Goal: Transaction & Acquisition: Purchase product/service

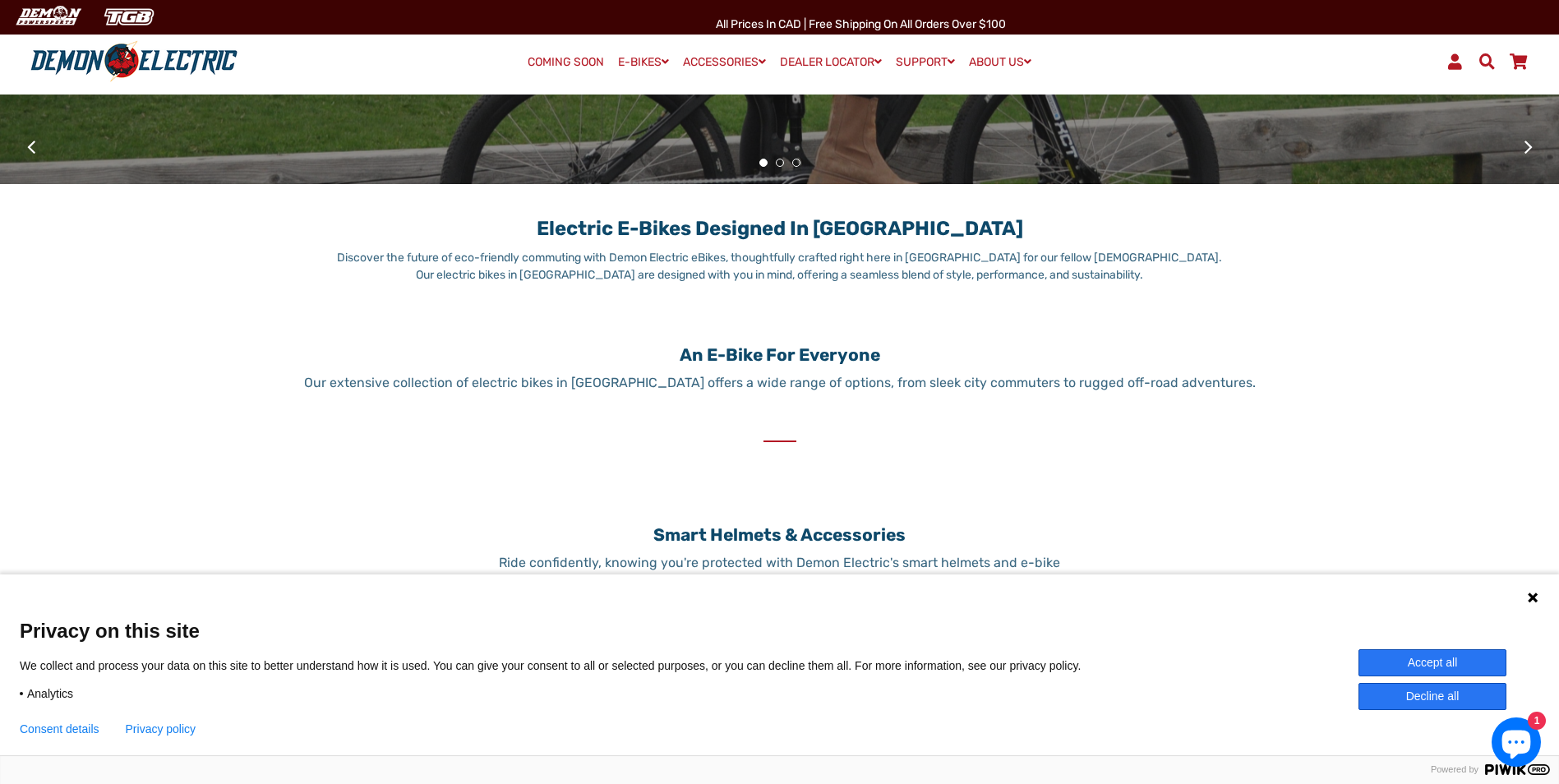
scroll to position [567, 0]
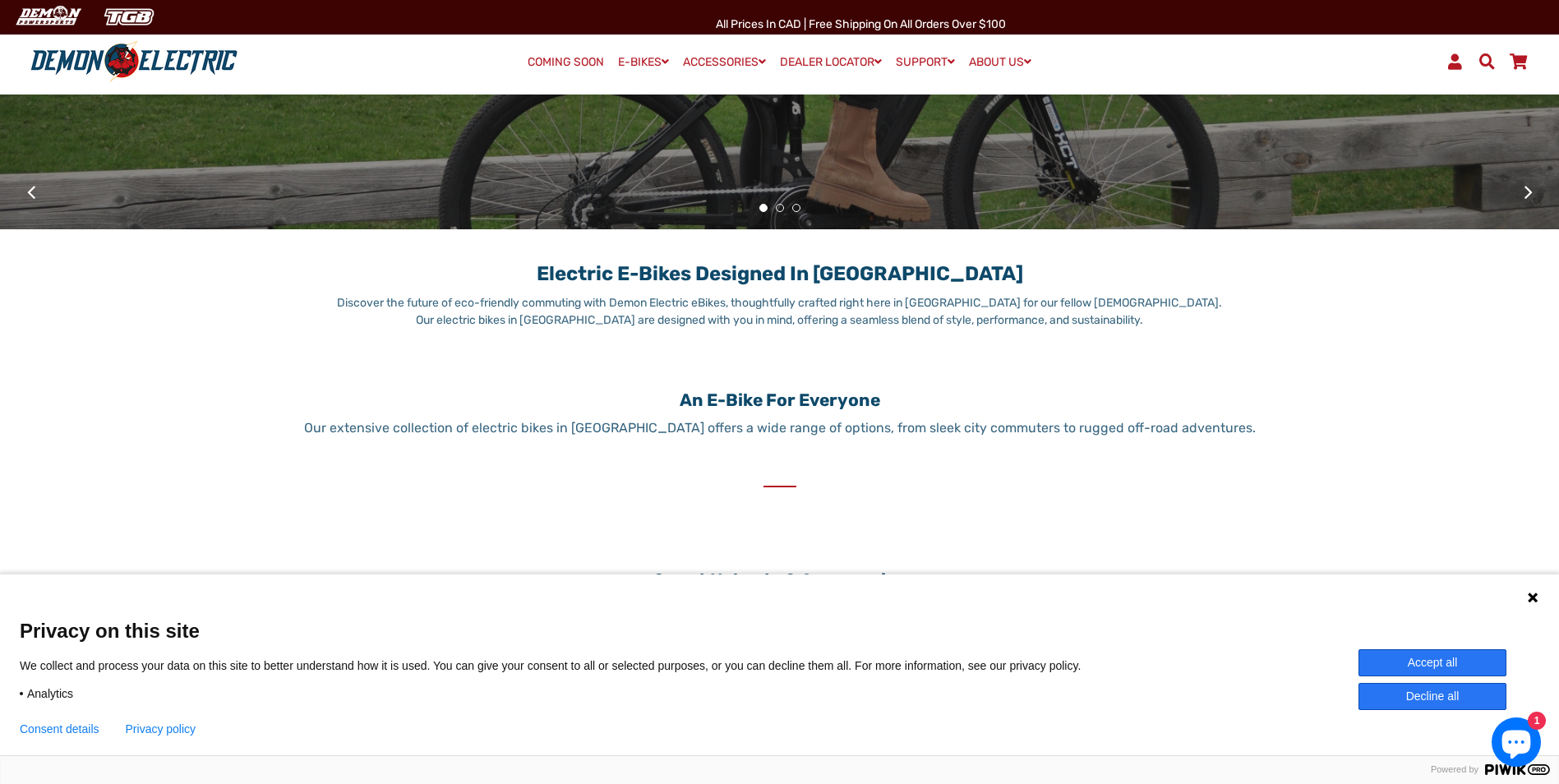
click at [731, 275] on h1 "Electric E-Bikes Designed in [GEOGRAPHIC_DATA]" at bounding box center [780, 266] width 896 height 40
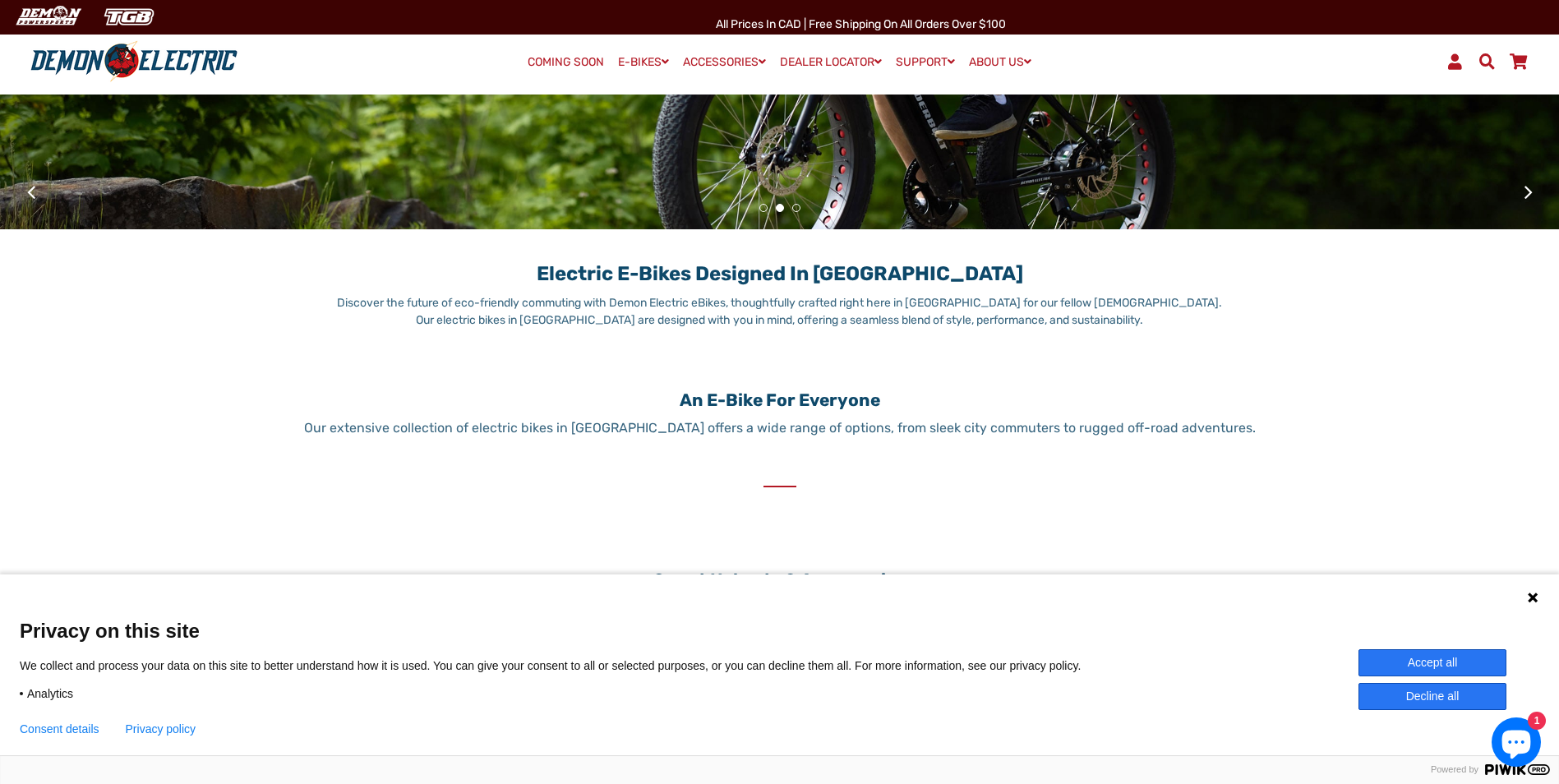
click at [1535, 600] on icon at bounding box center [1532, 597] width 10 height 10
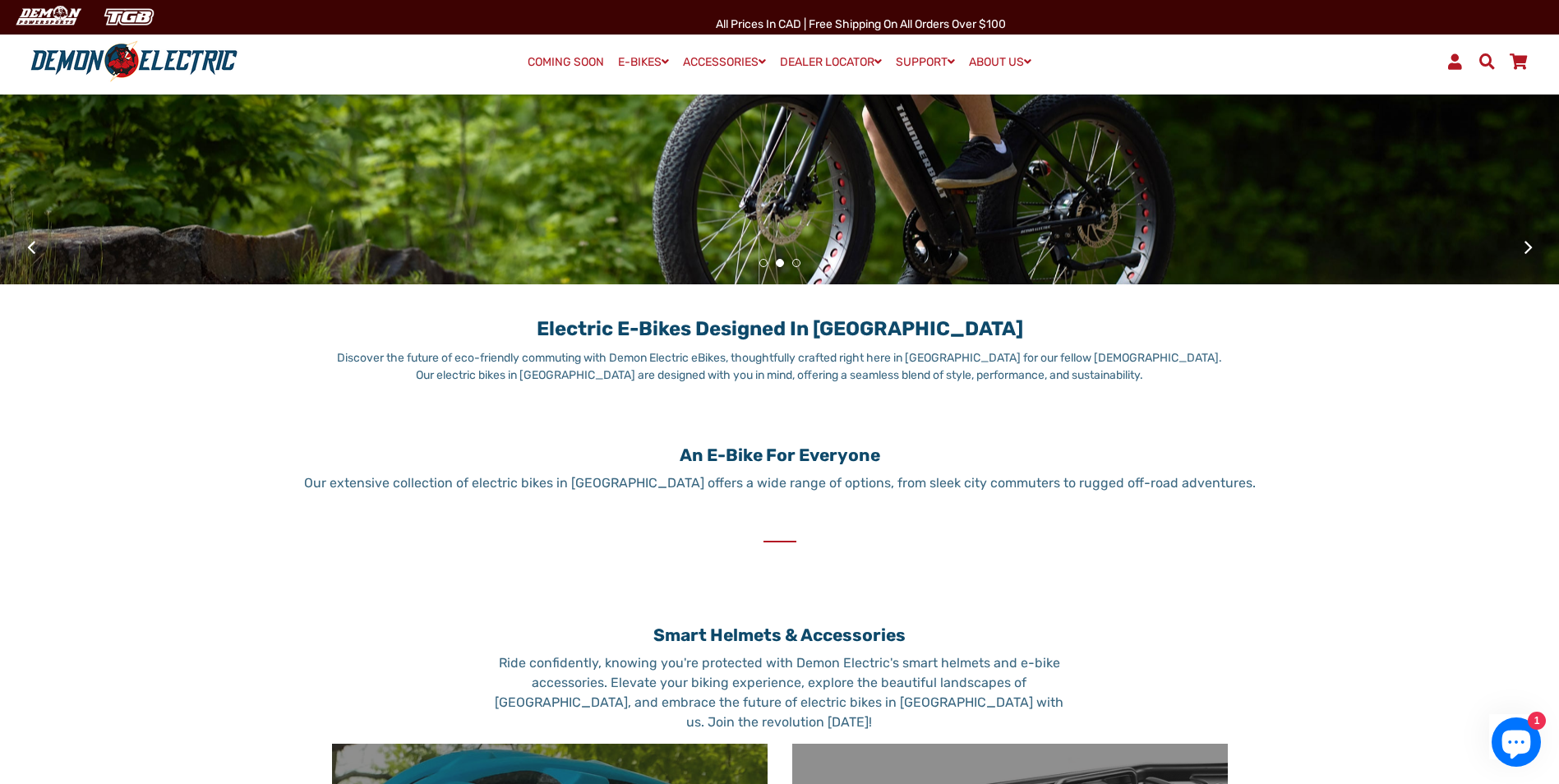
scroll to position [485, 0]
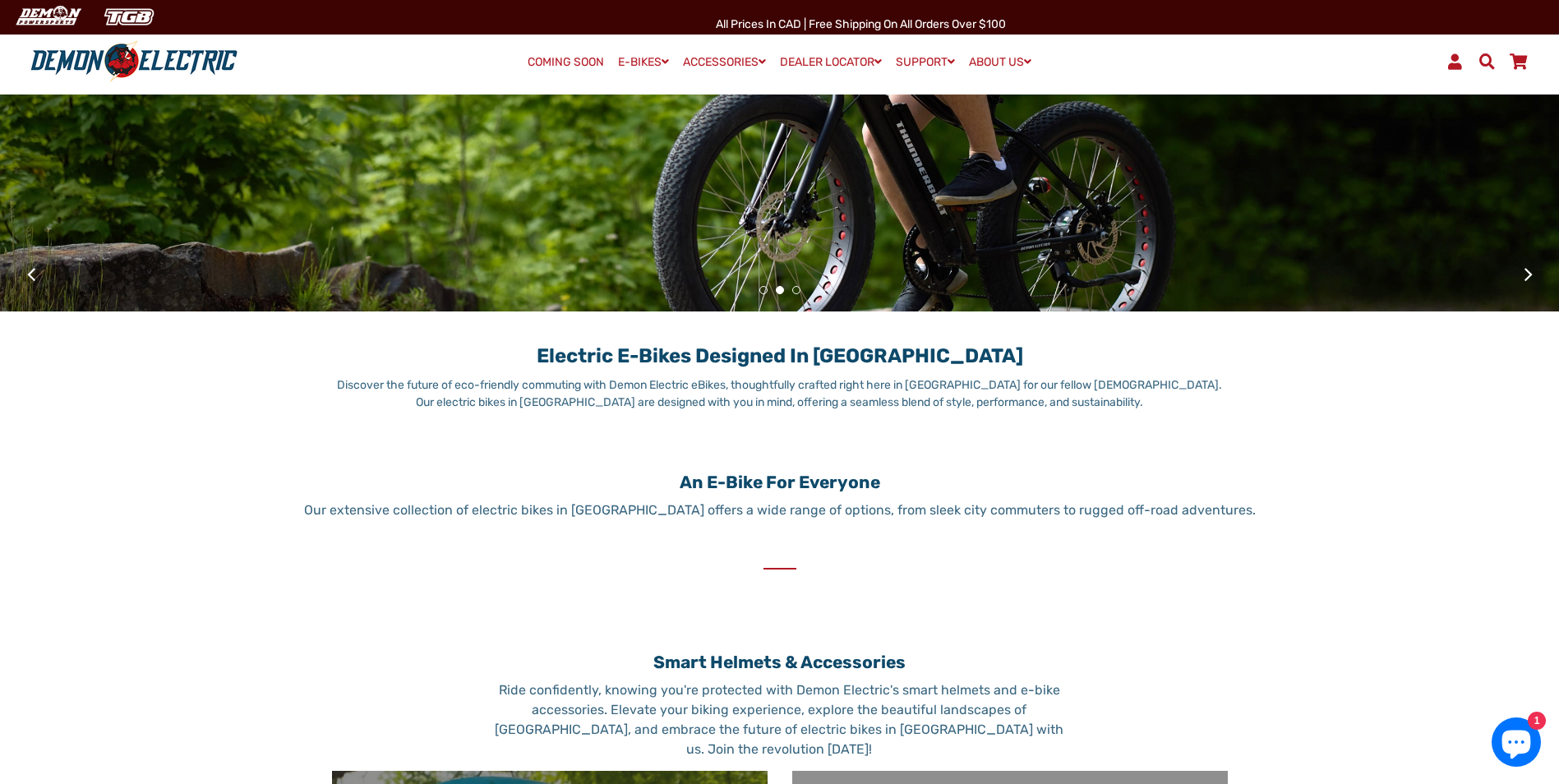
click at [773, 364] on h1 "Electric E-Bikes Designed in [GEOGRAPHIC_DATA]" at bounding box center [780, 348] width 896 height 40
click at [787, 408] on p "Discover the future of eco-friendly commuting with Demon Electric eBikes, thoug…" at bounding box center [780, 393] width 896 height 34
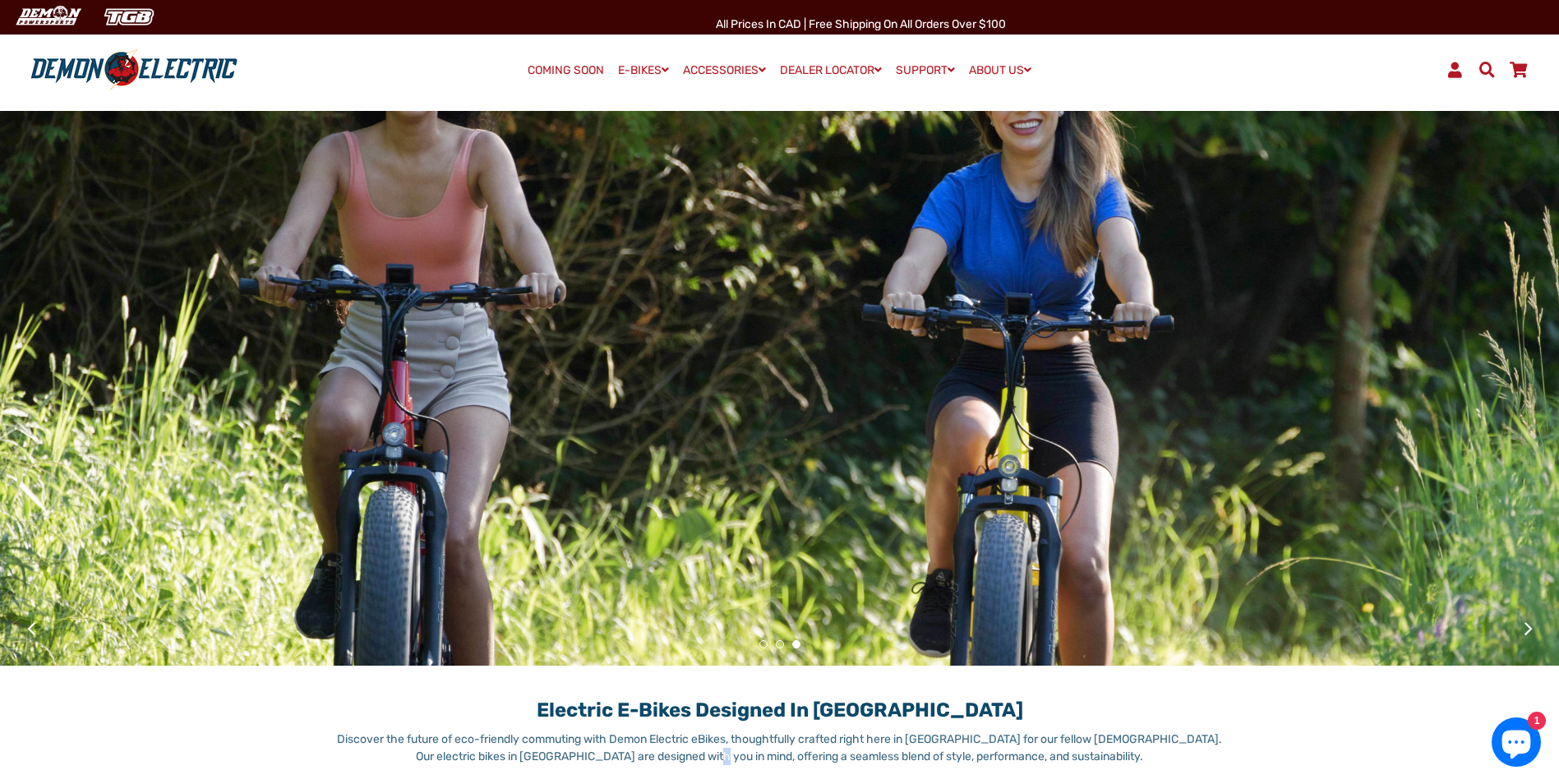
scroll to position [0, 0]
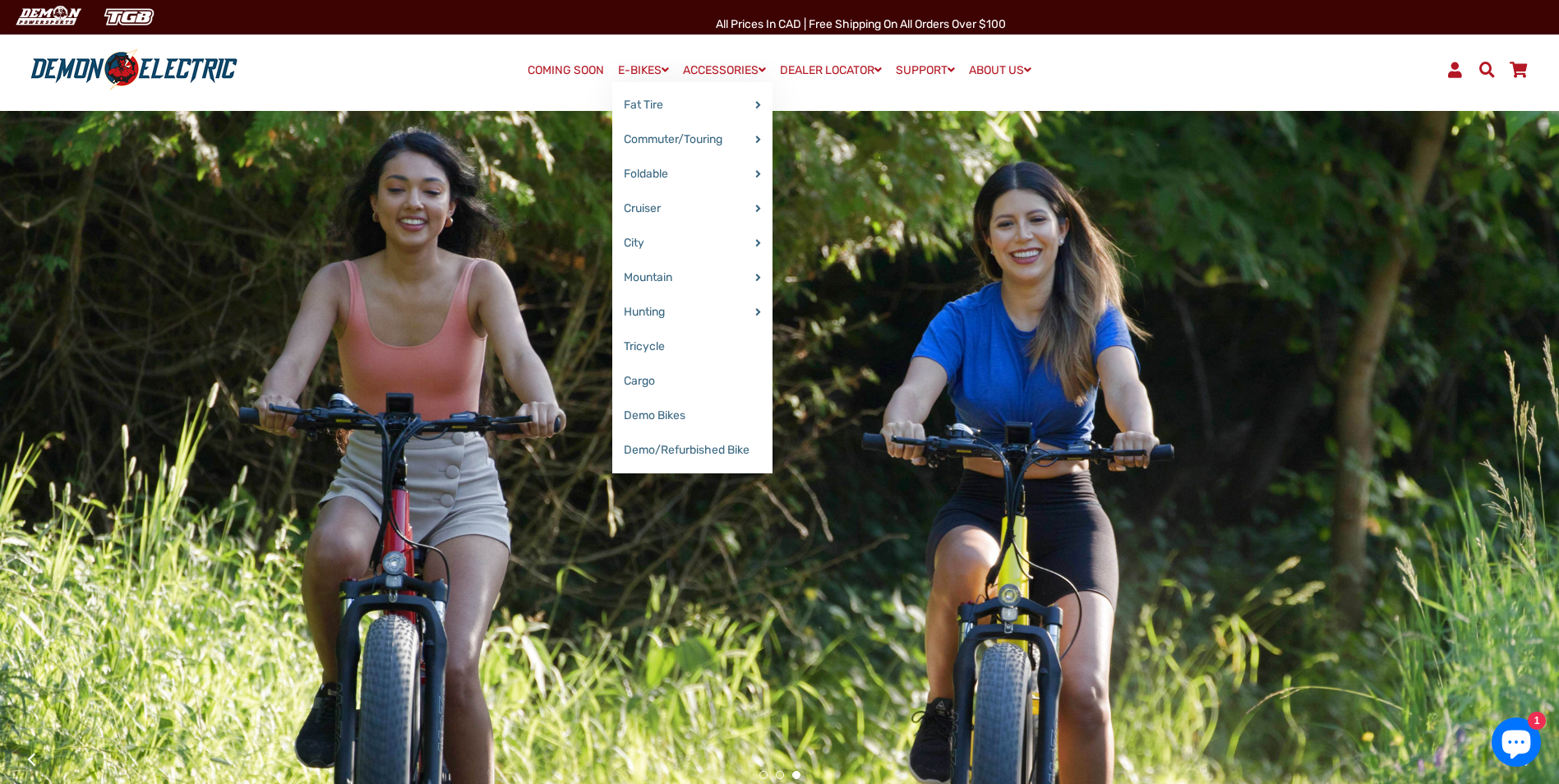
click at [644, 74] on link "E-BIKES" at bounding box center [643, 70] width 63 height 24
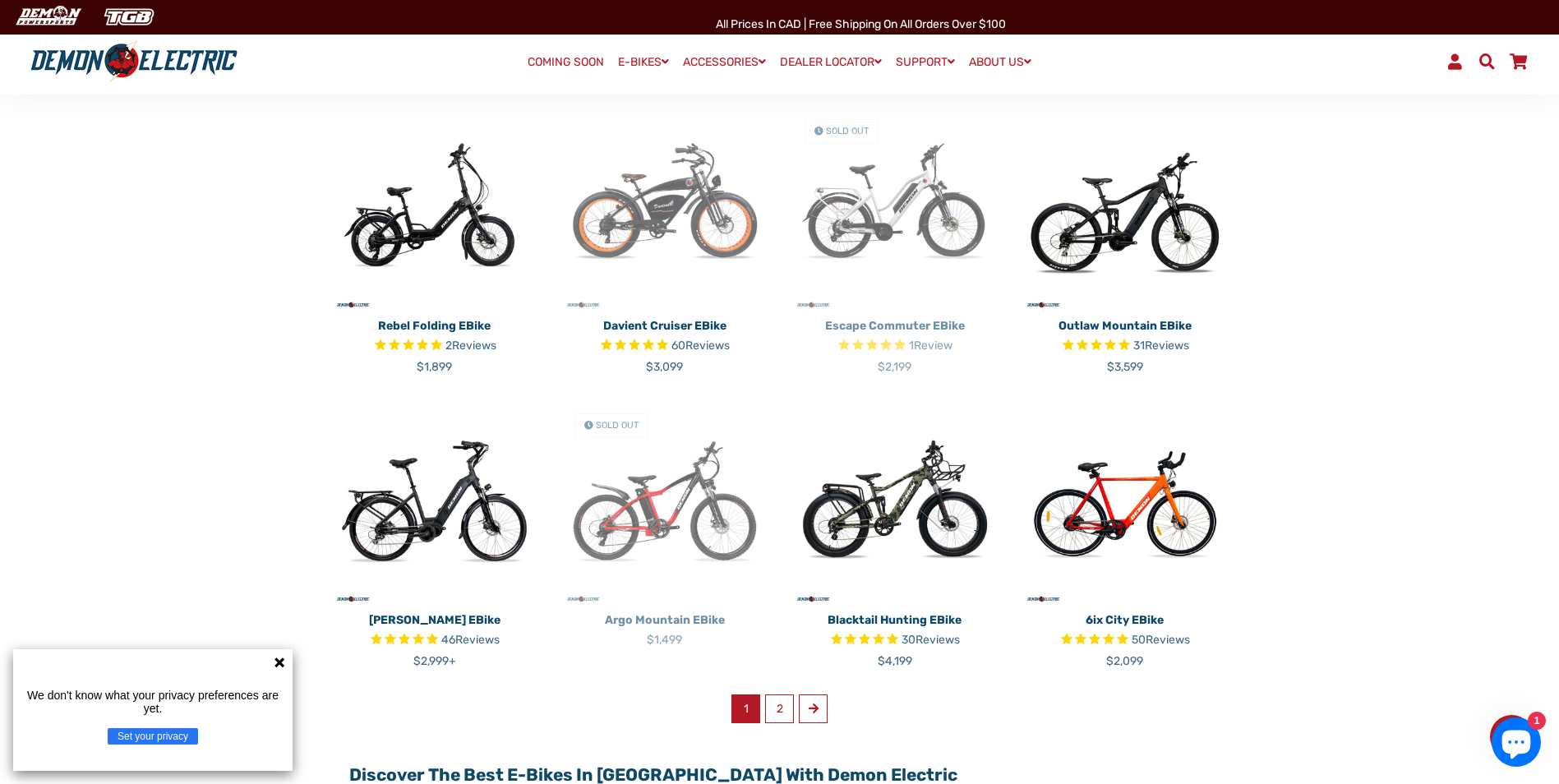
scroll to position [740, 0]
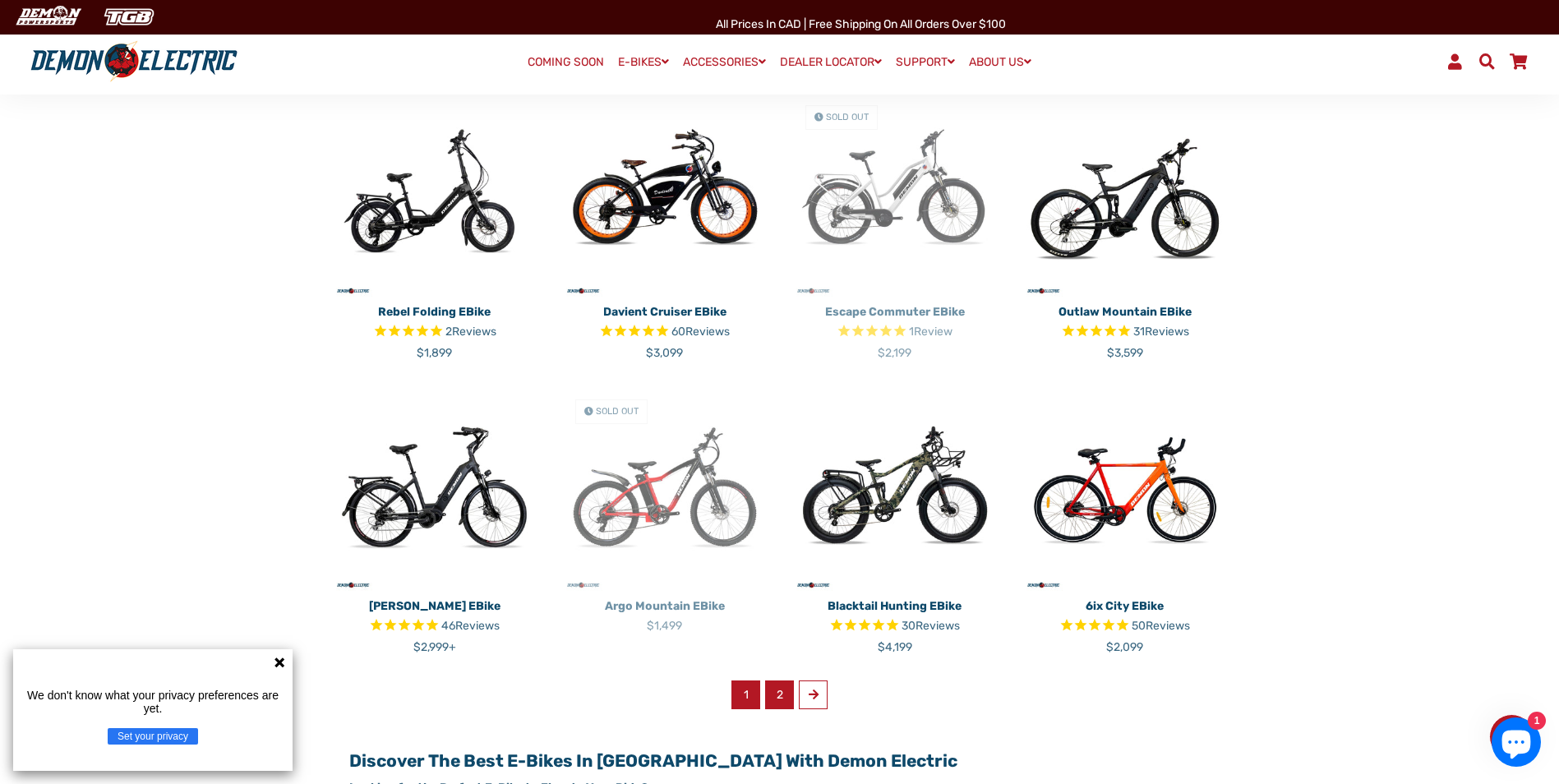
click at [779, 692] on link "2" at bounding box center [780, 695] width 29 height 29
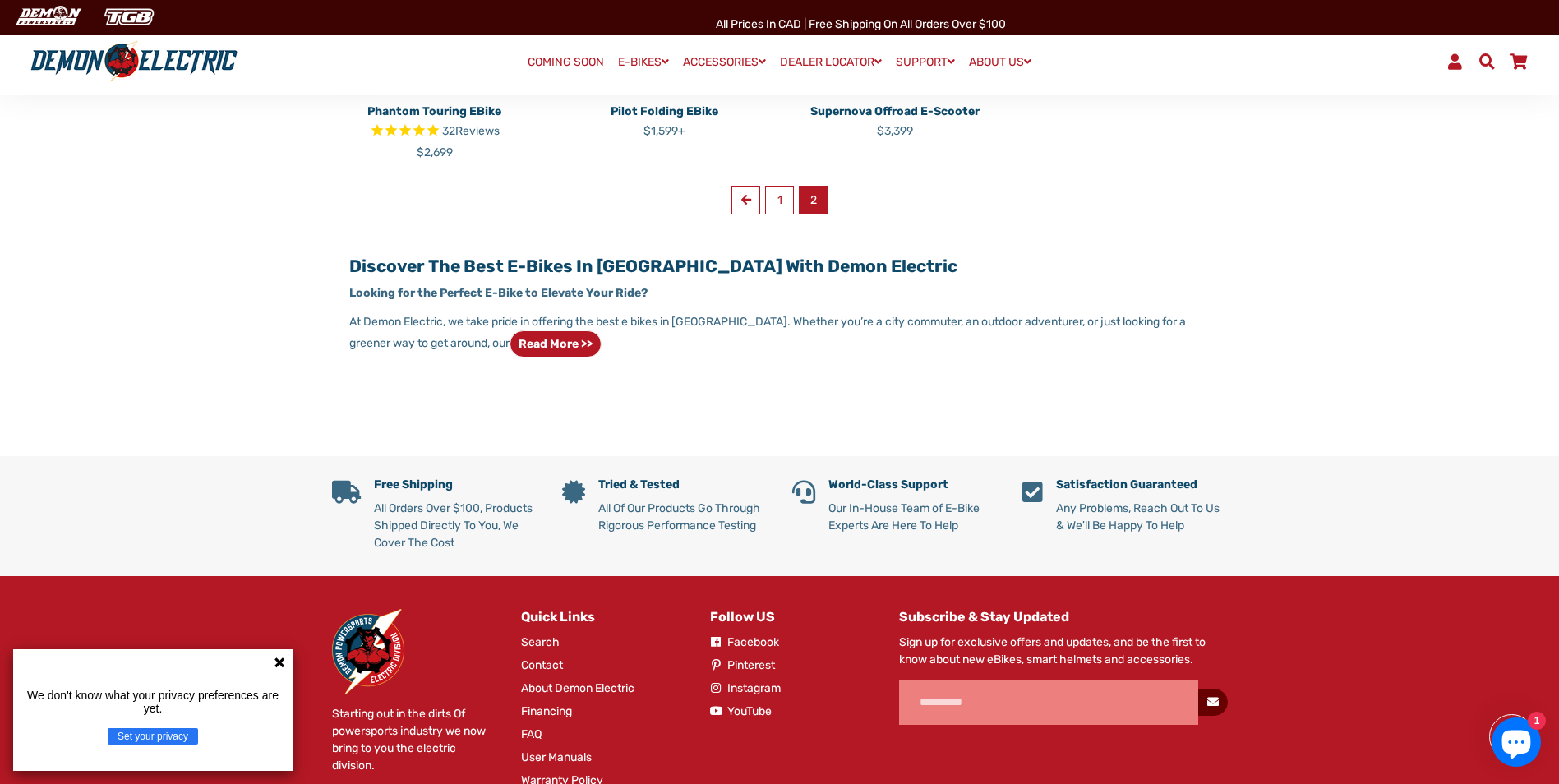
scroll to position [740, 0]
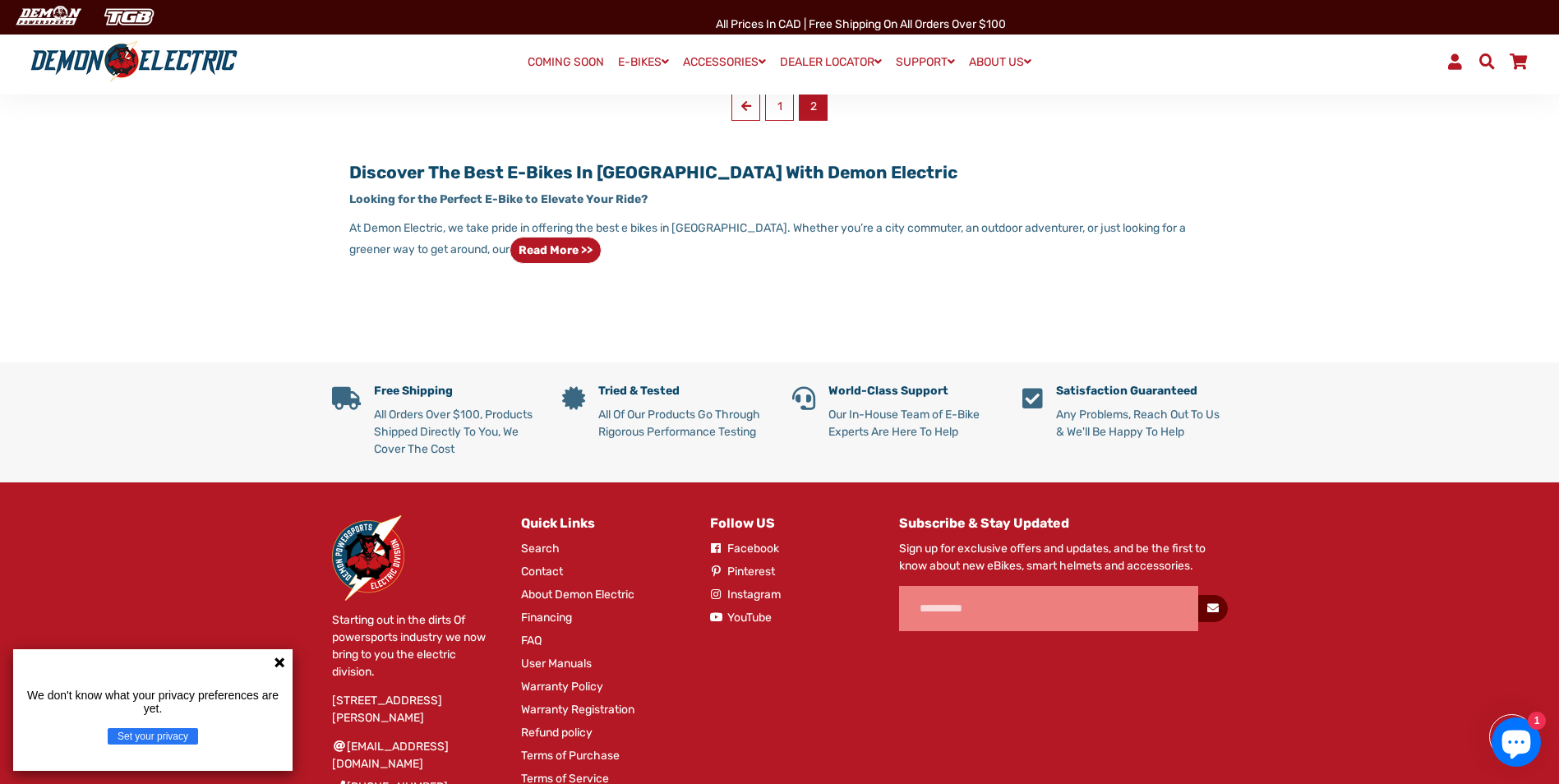
click at [284, 660] on icon at bounding box center [279, 662] width 10 height 10
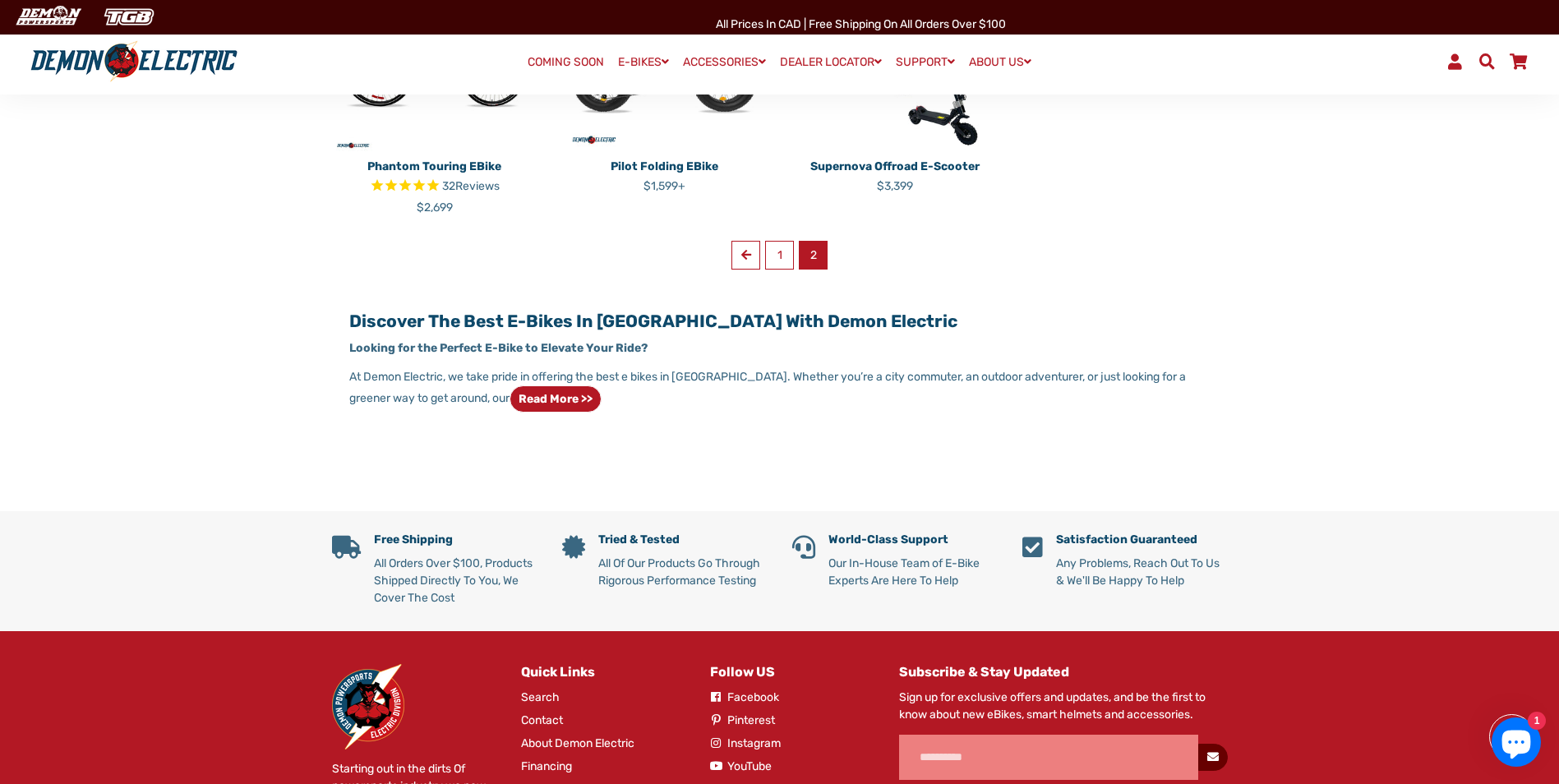
scroll to position [576, 0]
